Goal: Find specific page/section: Find specific page/section

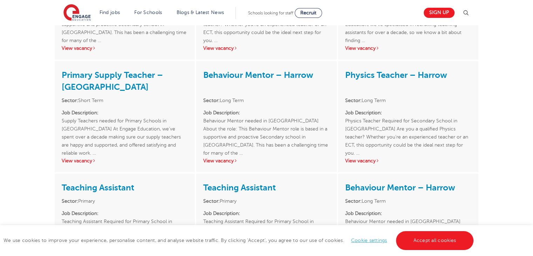
scroll to position [576, 0]
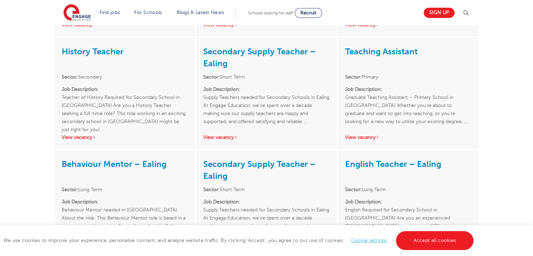
scroll to position [908, 0]
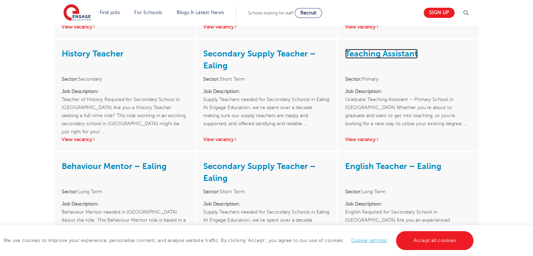
click at [378, 49] on link "Teaching Assistant" at bounding box center [381, 54] width 72 height 10
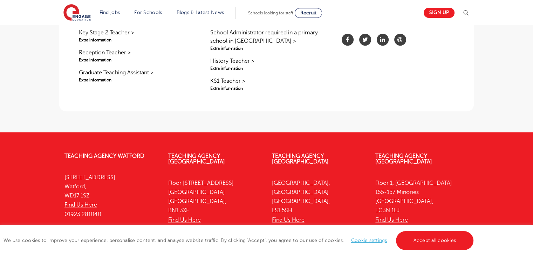
scroll to position [606, 0]
